Goal: Task Accomplishment & Management: Manage account settings

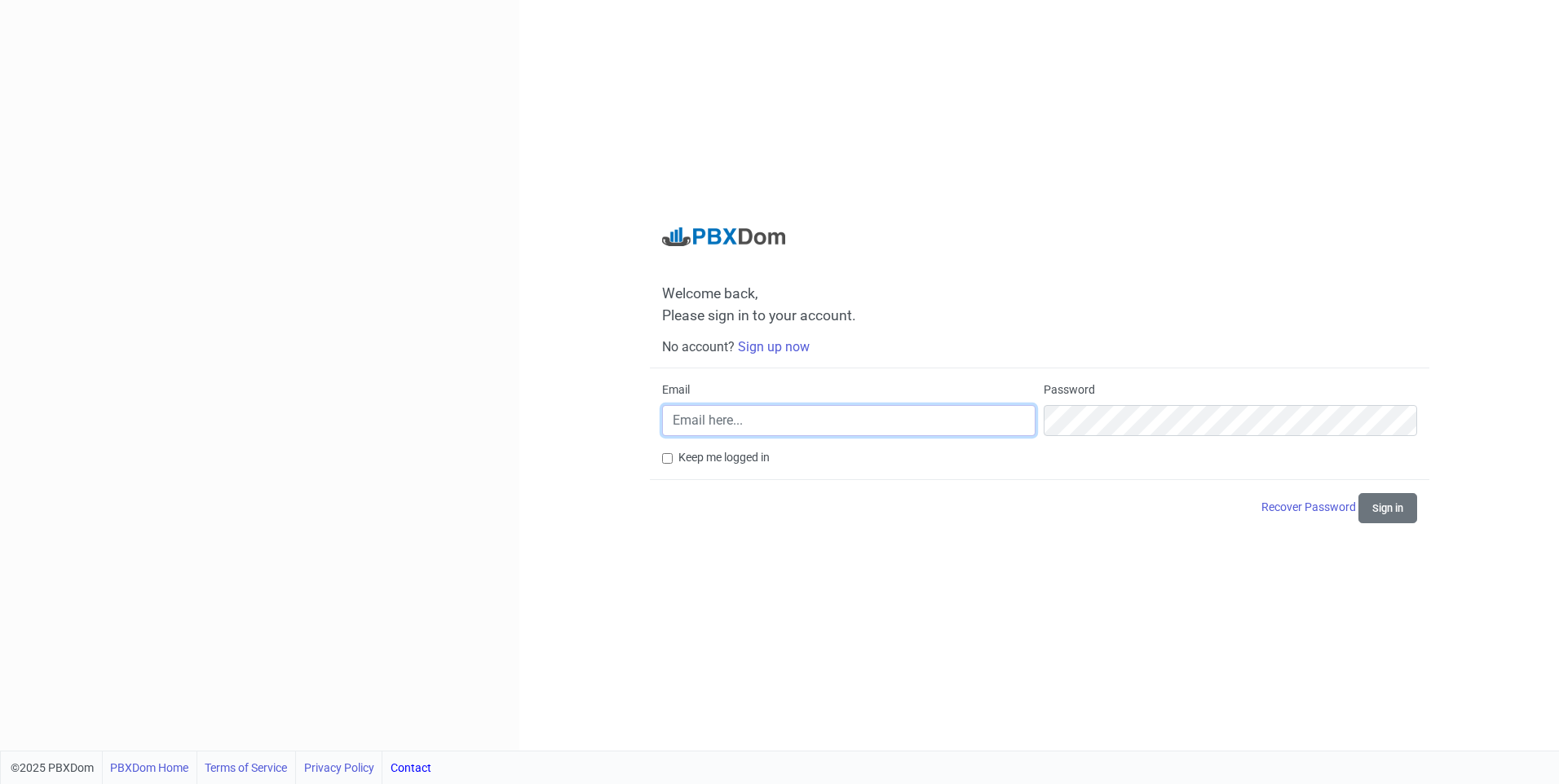
click at [770, 424] on input "Email" at bounding box center [849, 420] width 374 height 31
type input "[EMAIL_ADDRESS][DOMAIN_NAME]"
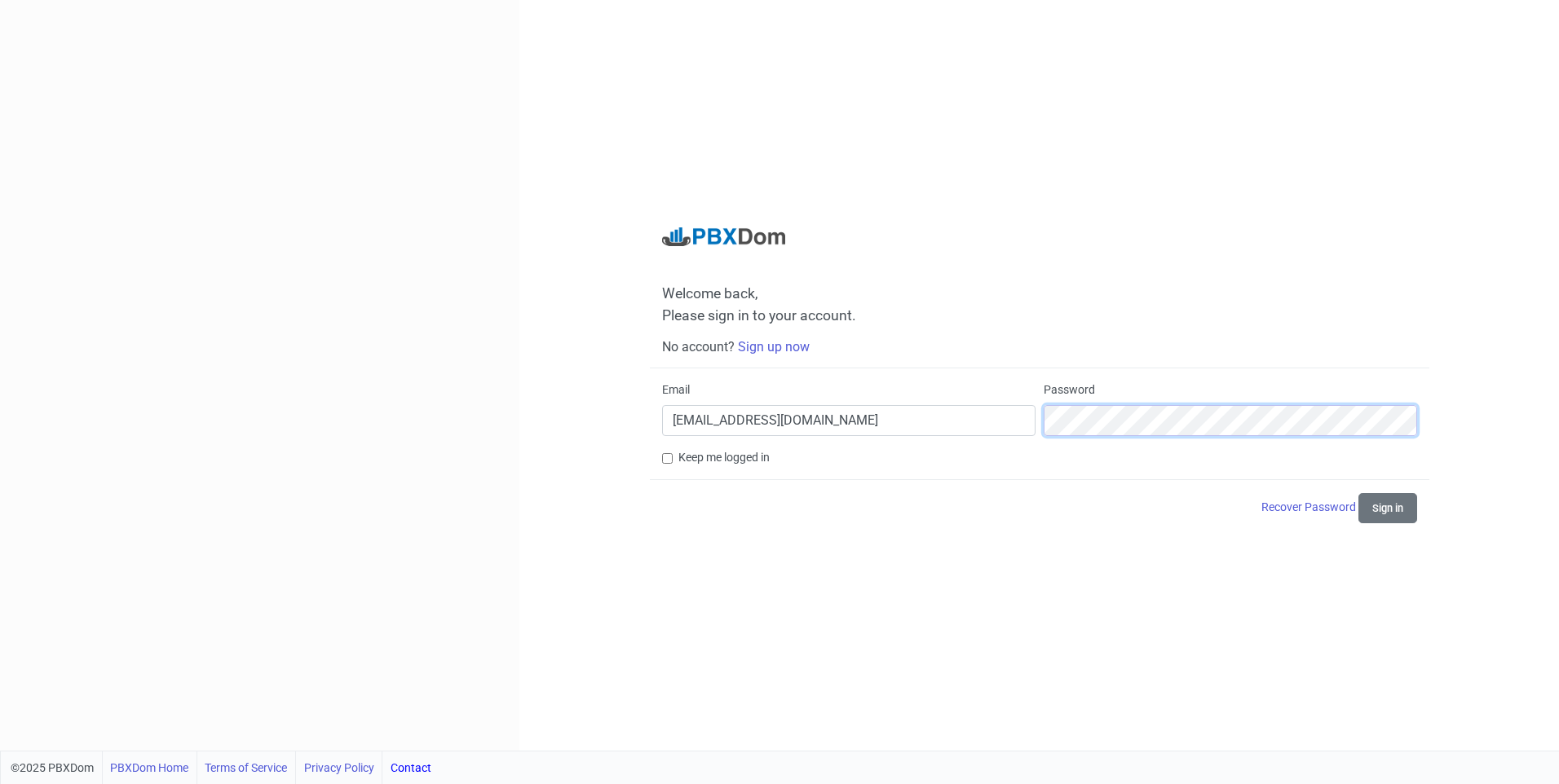
click at [1359, 493] on button "Sign in" at bounding box center [1389, 508] width 59 height 30
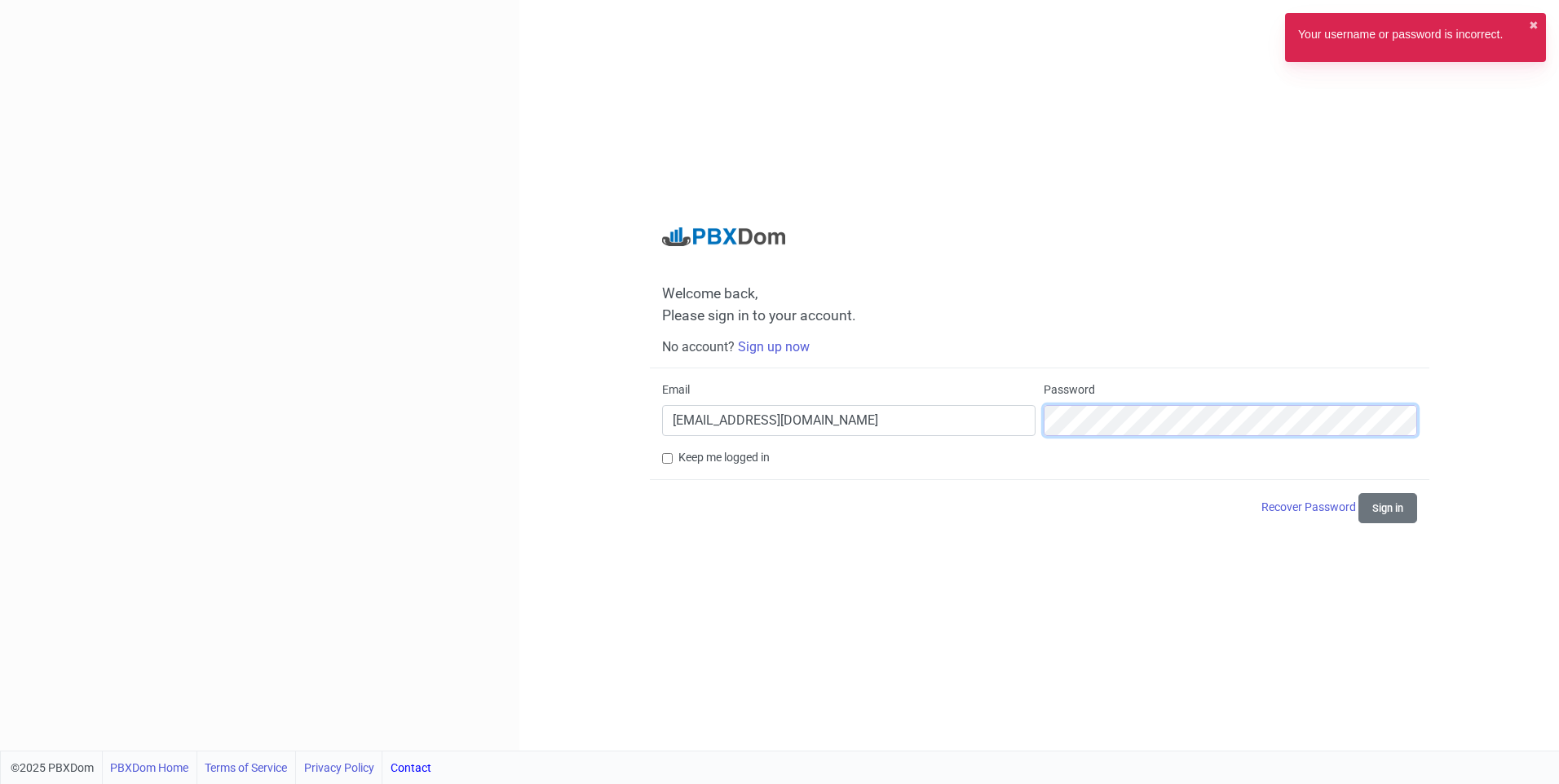
click at [1359, 493] on button "Sign in" at bounding box center [1389, 508] width 59 height 30
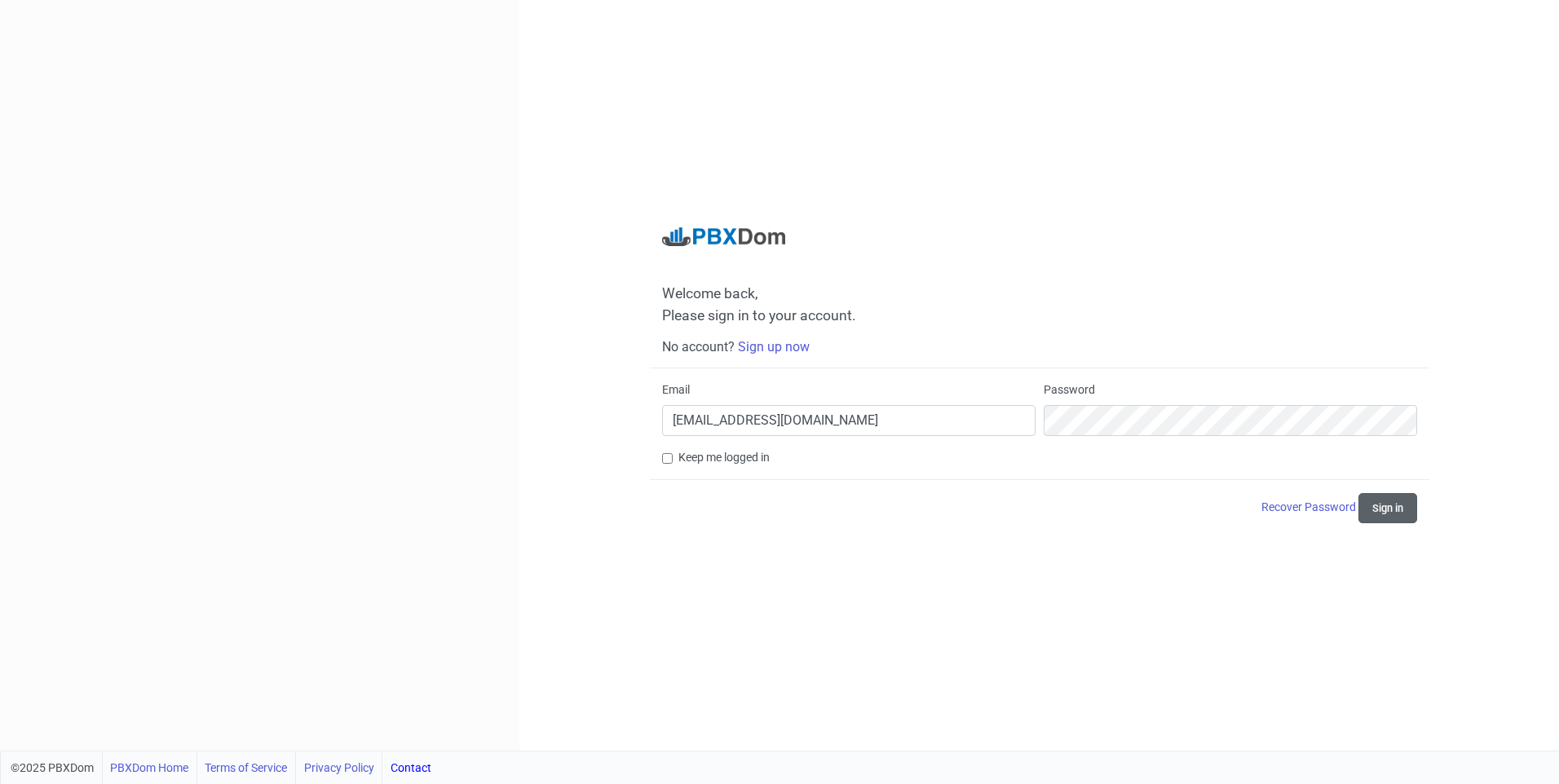
click at [1385, 513] on button "Sign in" at bounding box center [1389, 508] width 59 height 30
click at [668, 462] on input "Keep me logged in" at bounding box center [667, 458] width 11 height 11
checkbox input "true"
click at [1359, 493] on button "Sign in" at bounding box center [1389, 508] width 59 height 30
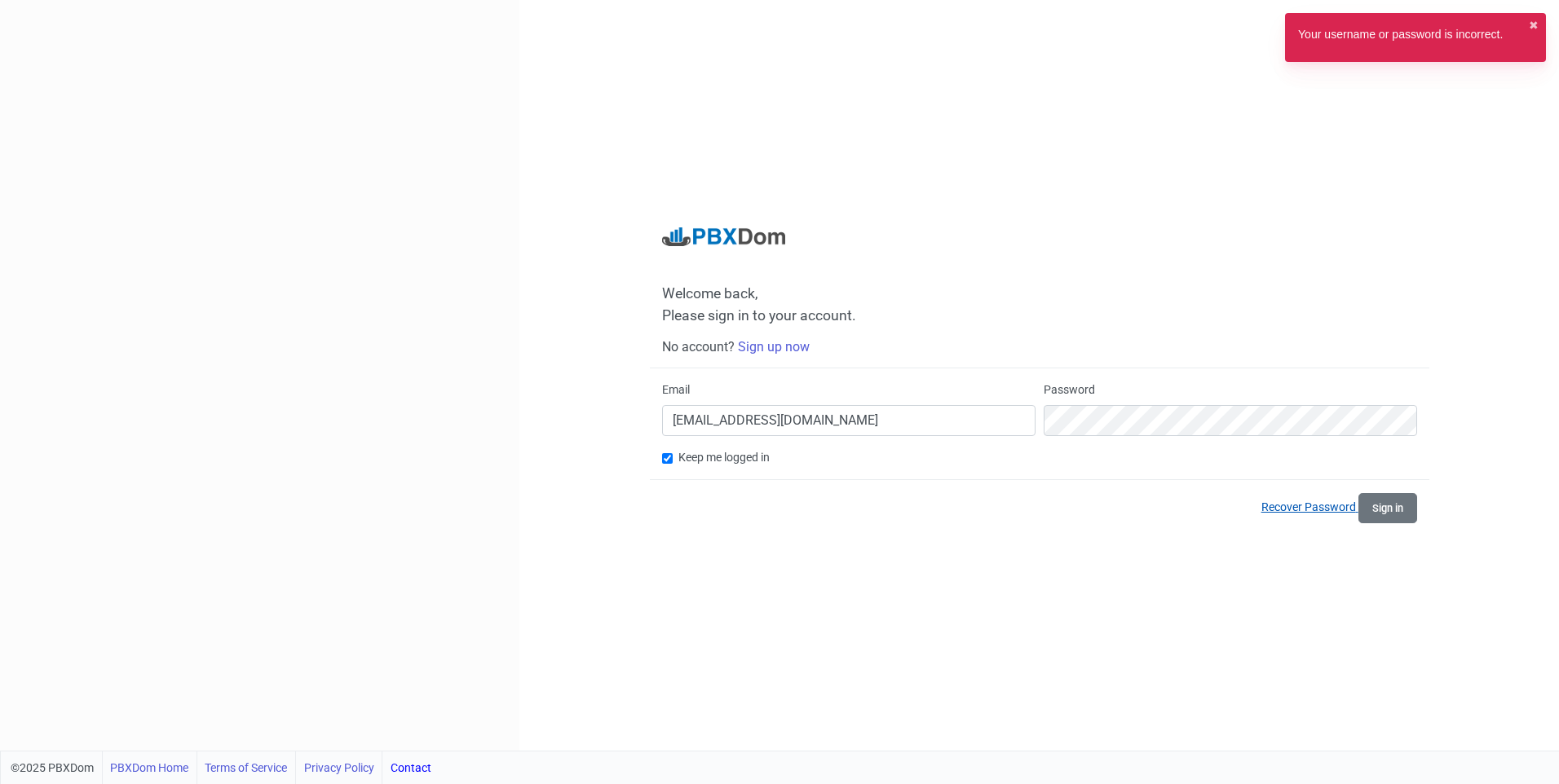
click at [1329, 505] on link "Recover Password" at bounding box center [1310, 507] width 97 height 13
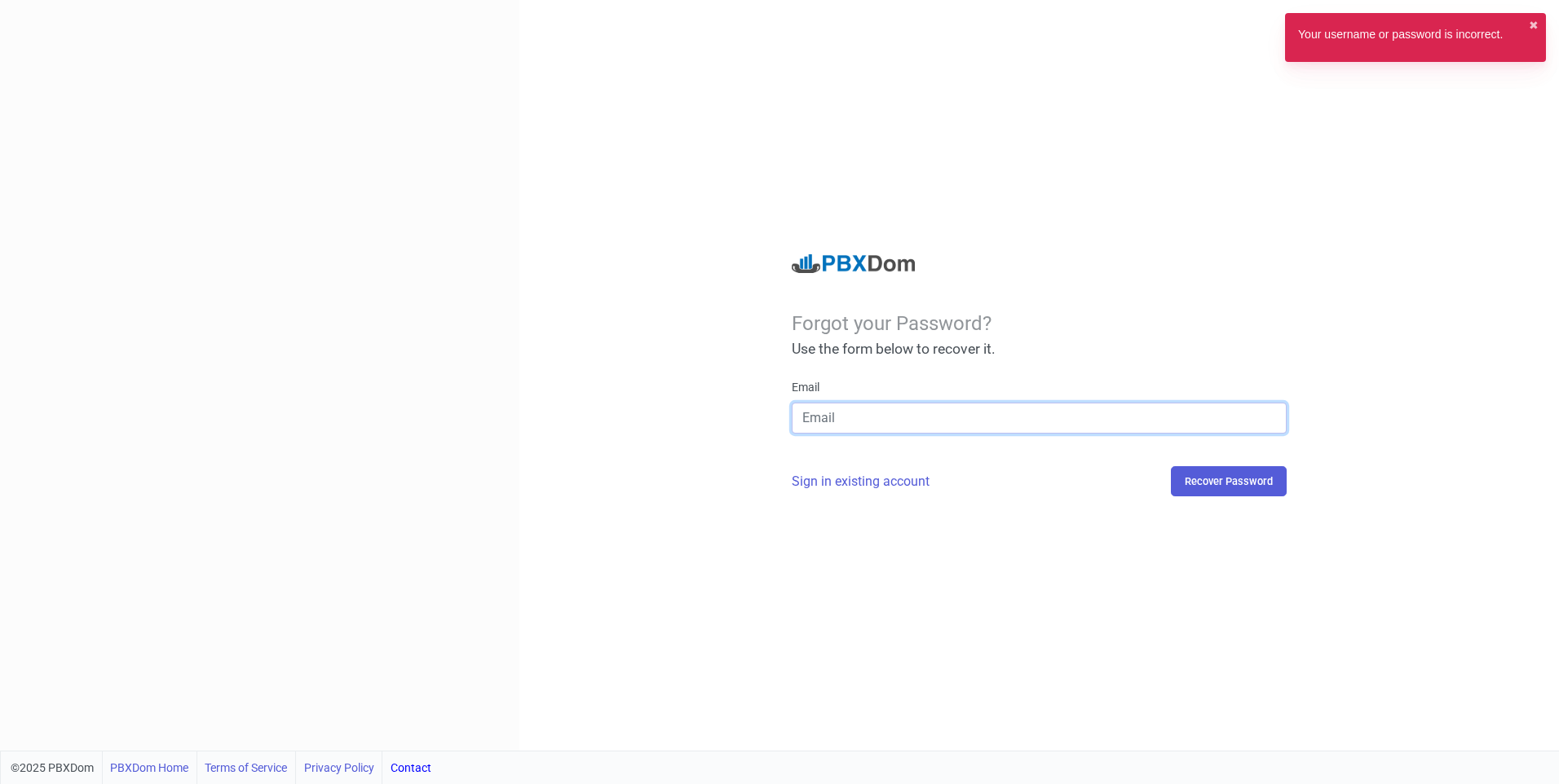
click at [1016, 419] on input "email" at bounding box center [1039, 419] width 495 height 31
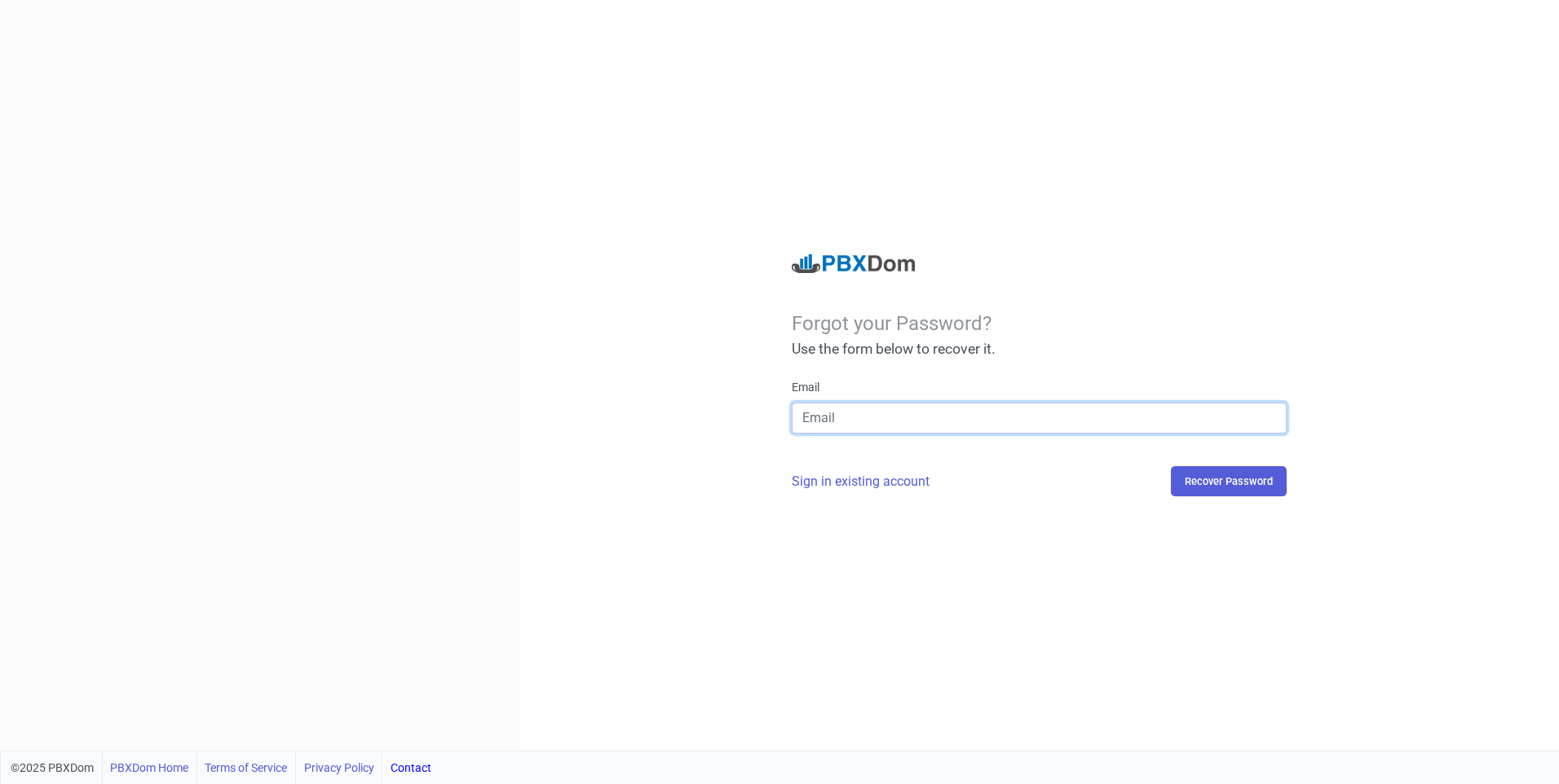
type input "[EMAIL_ADDRESS][DOMAIN_NAME]"
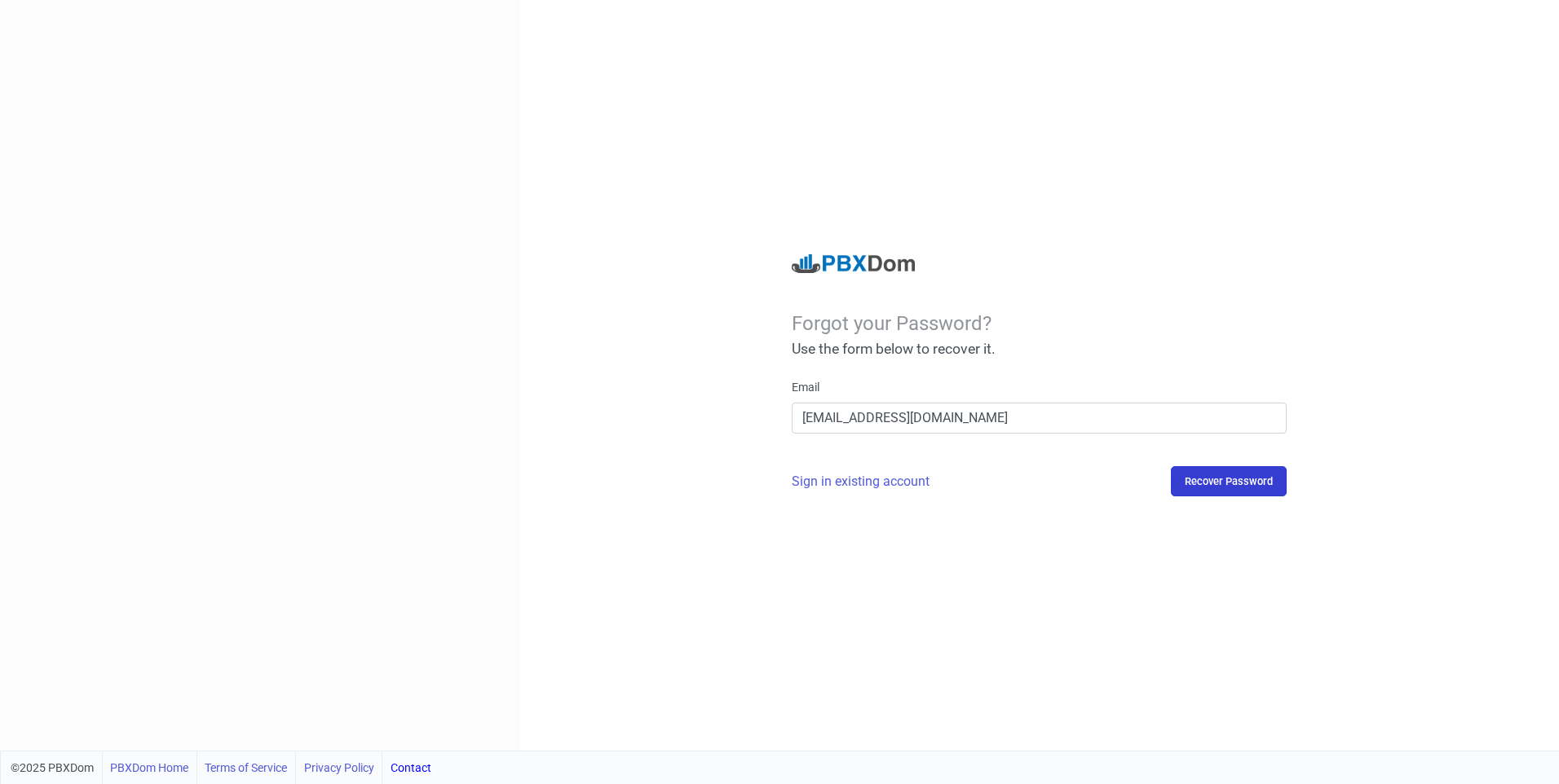
click at [1240, 482] on button "Recover Password" at bounding box center [1229, 481] width 116 height 30
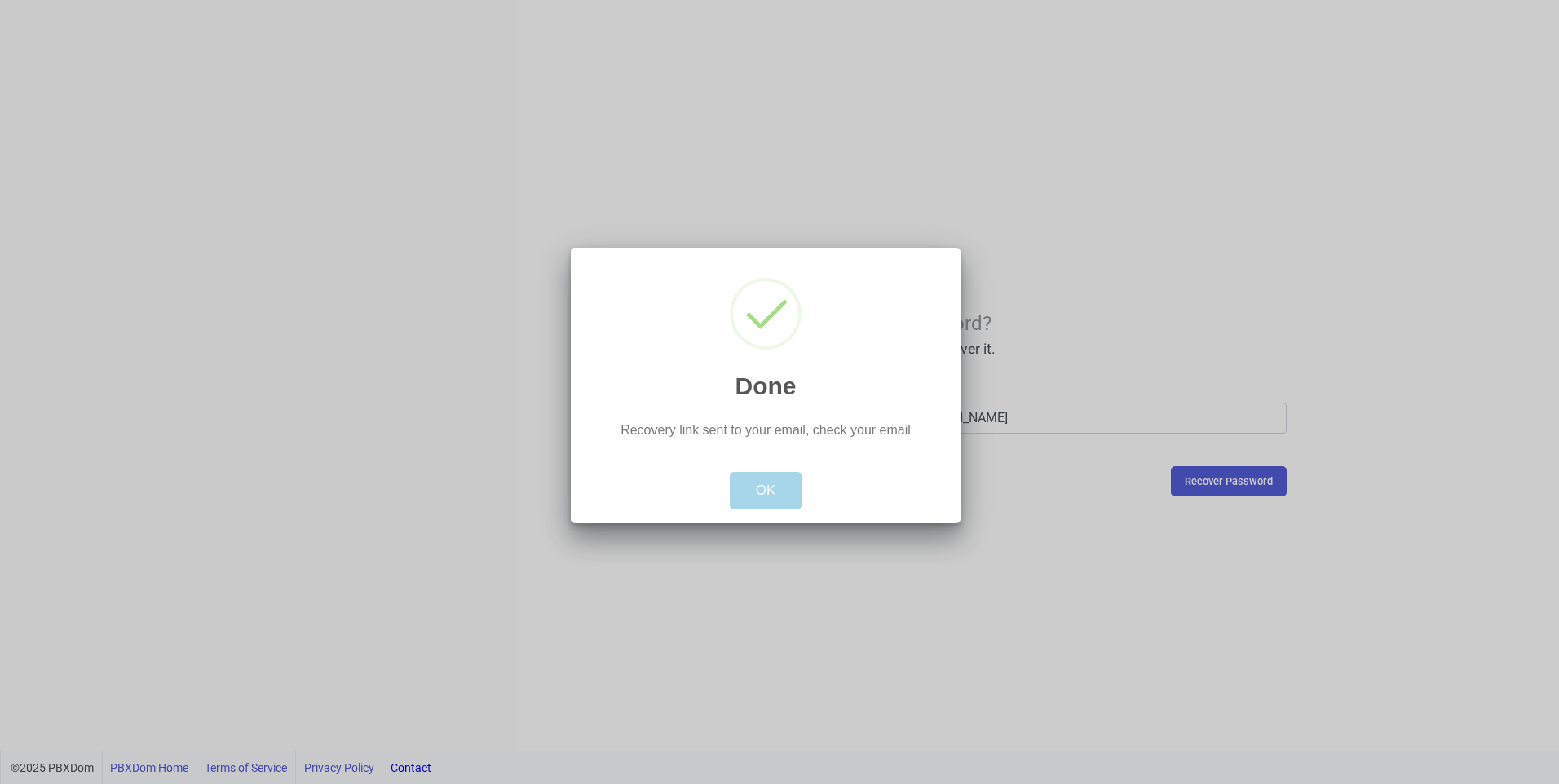
click at [757, 495] on button "OK" at bounding box center [766, 491] width 73 height 38
